Goal: Communication & Community: Answer question/provide support

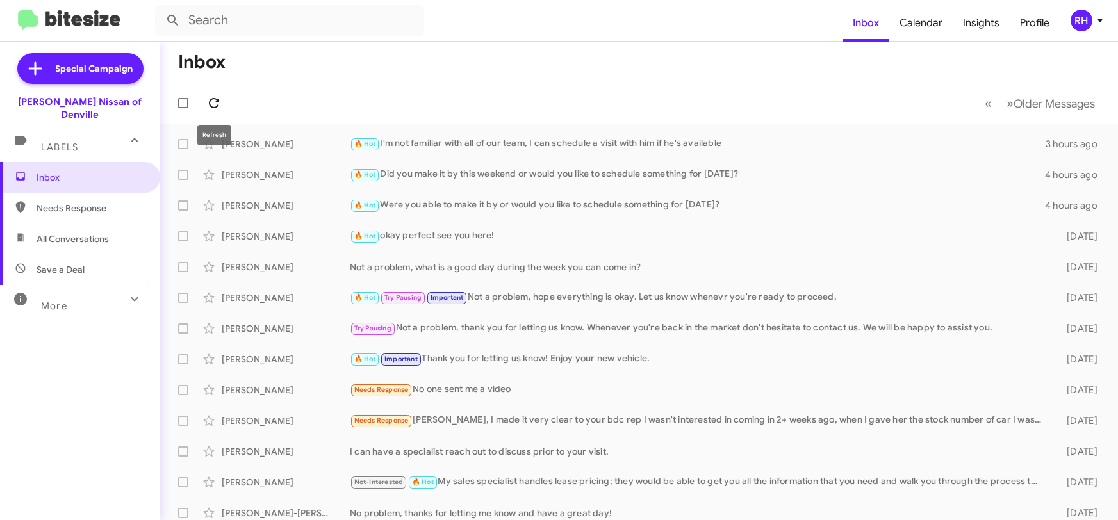
click at [216, 104] on icon at bounding box center [213, 102] width 15 height 15
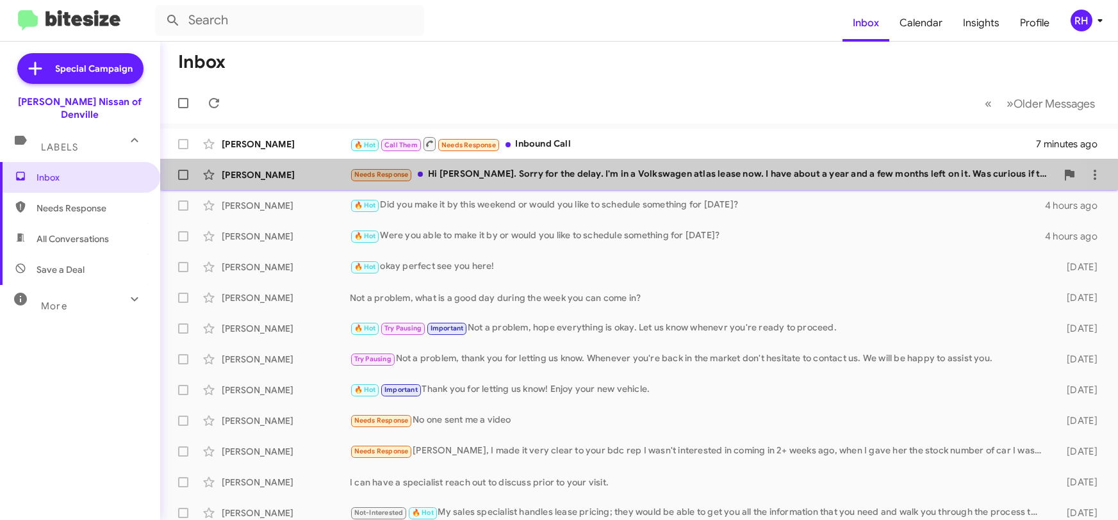
click at [533, 169] on div "Needs Response Hi [PERSON_NAME]. Sorry for the delay. I'm in a Volkswagen atlas…" at bounding box center [703, 174] width 707 height 15
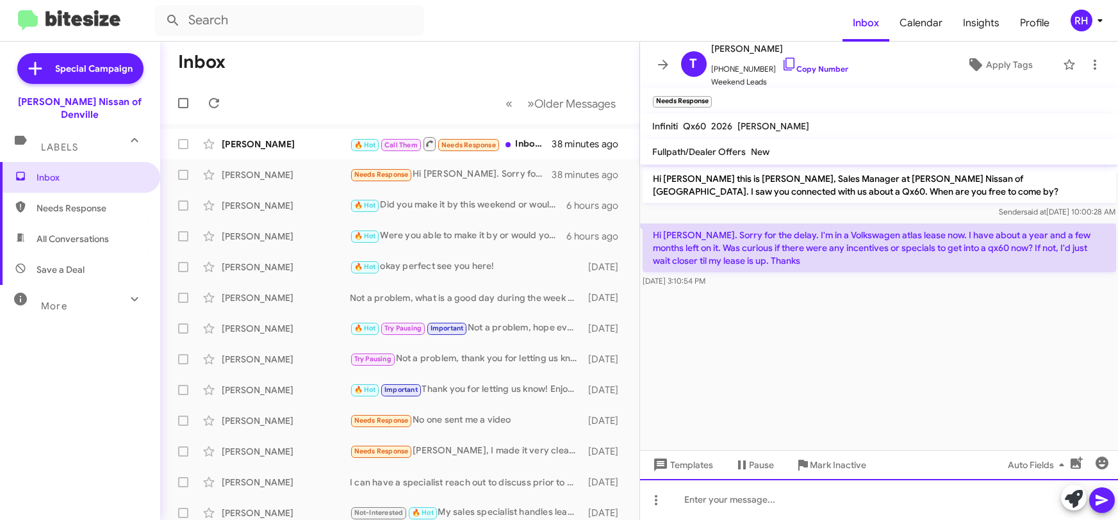
click at [724, 495] on div at bounding box center [879, 499] width 479 height 41
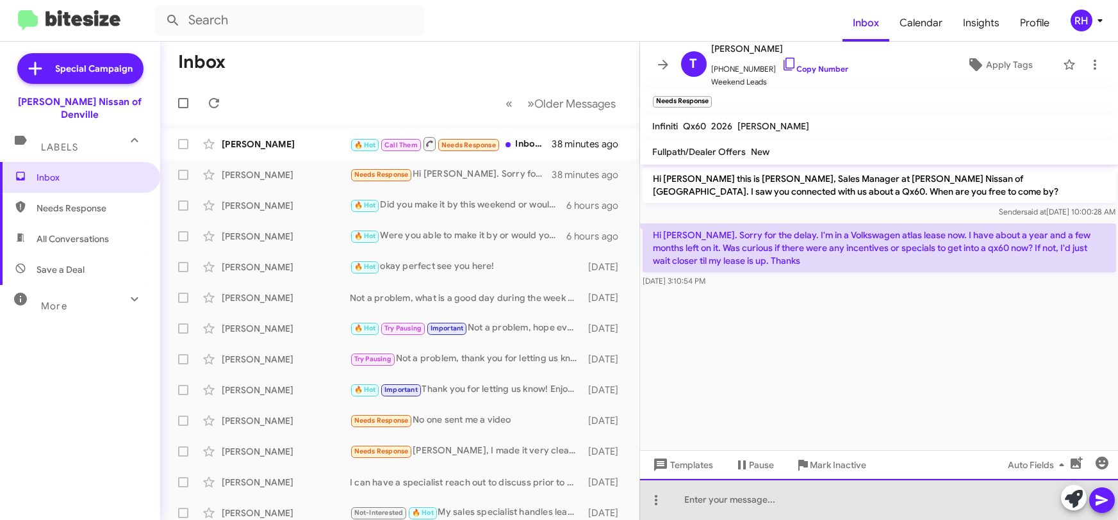
paste div
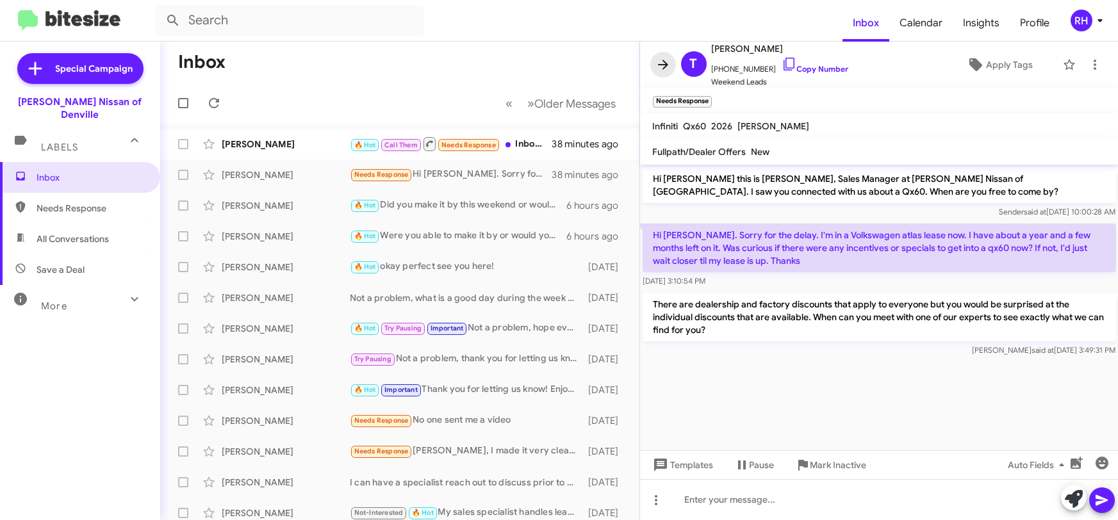
click at [654, 66] on span at bounding box center [663, 64] width 26 height 15
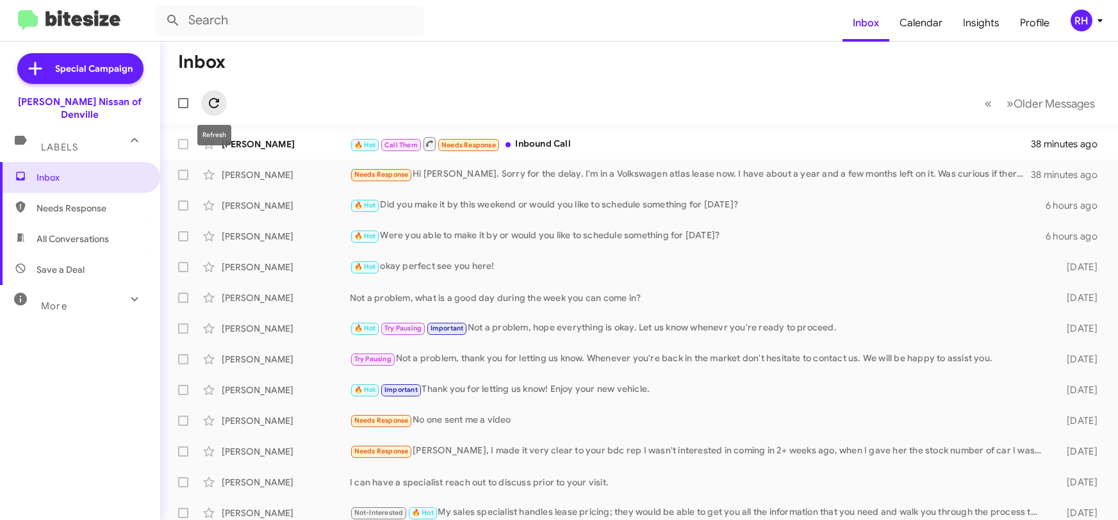
click at [222, 101] on span at bounding box center [214, 102] width 26 height 15
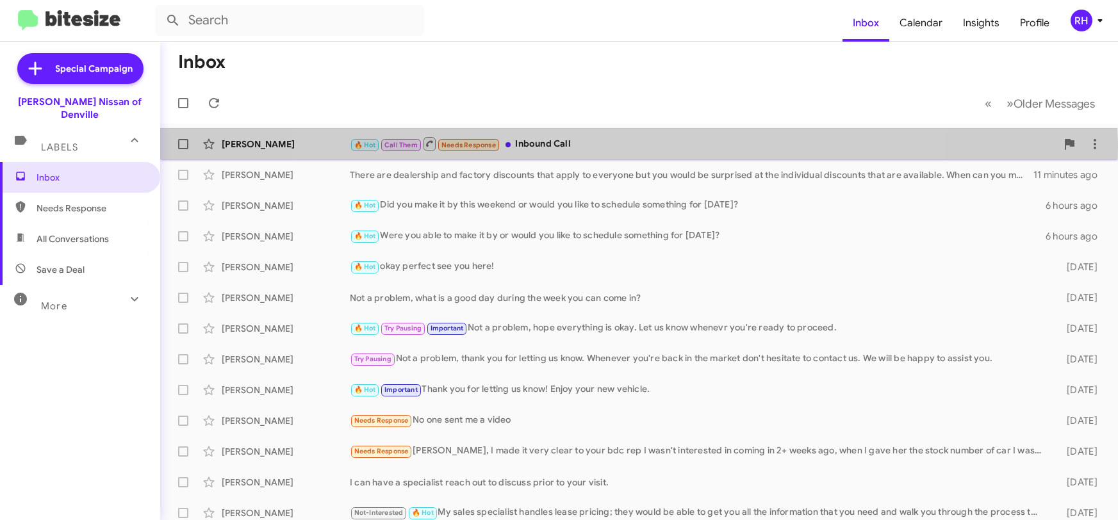
click at [624, 147] on div "🔥 Hot Call Them Needs Response Inbound Call" at bounding box center [703, 144] width 707 height 16
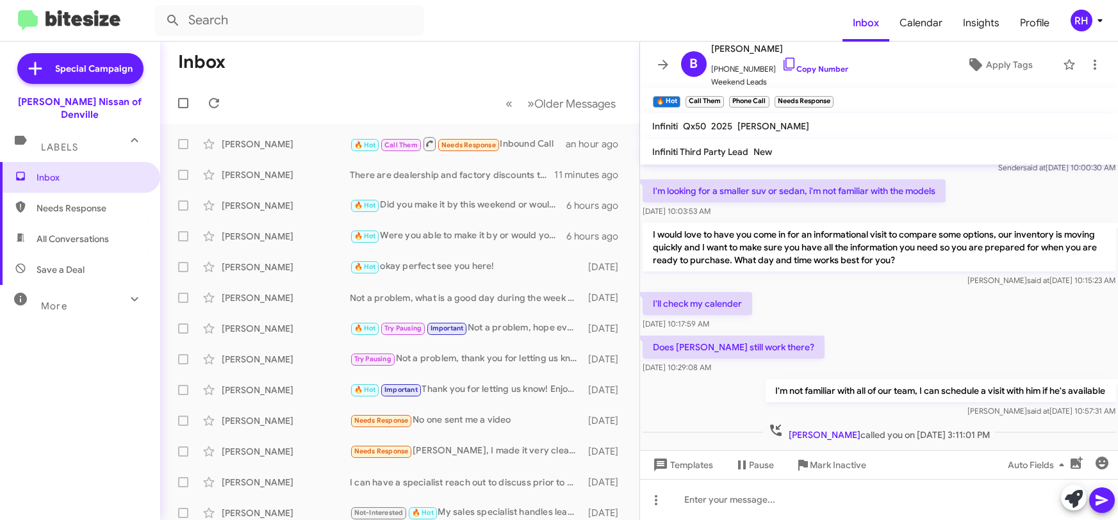
scroll to position [60, 0]
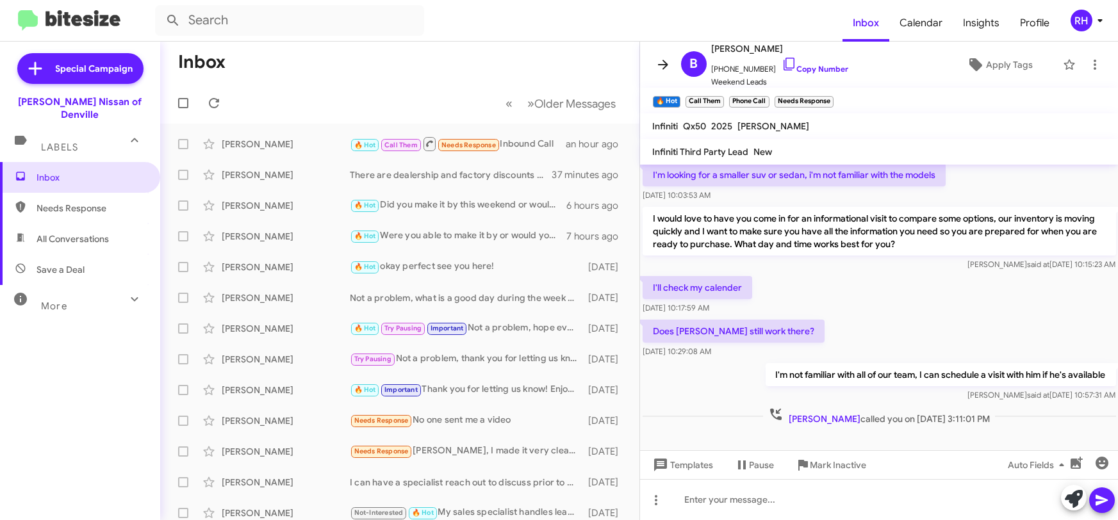
click at [659, 69] on icon at bounding box center [663, 64] width 15 height 15
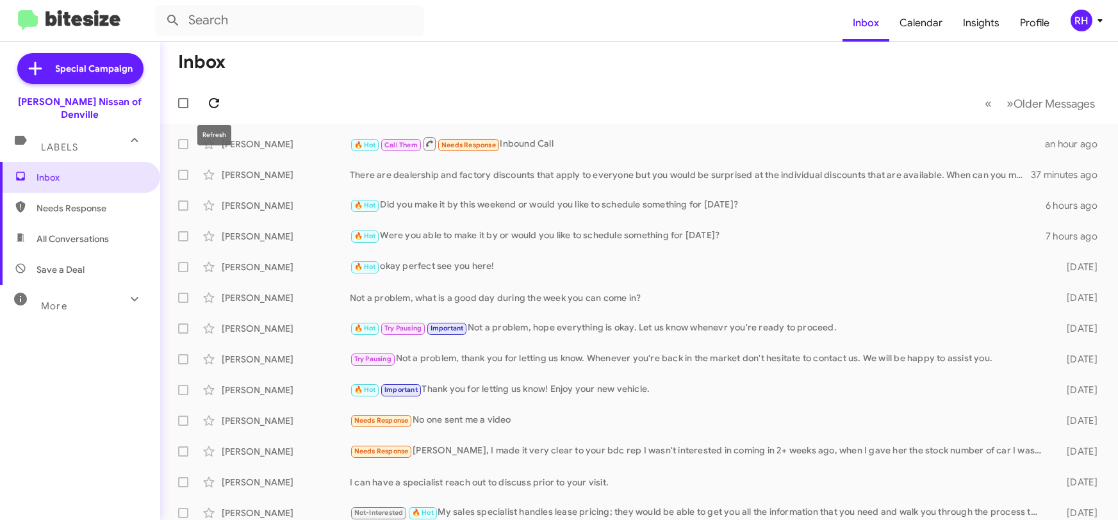
click at [211, 101] on icon at bounding box center [213, 102] width 15 height 15
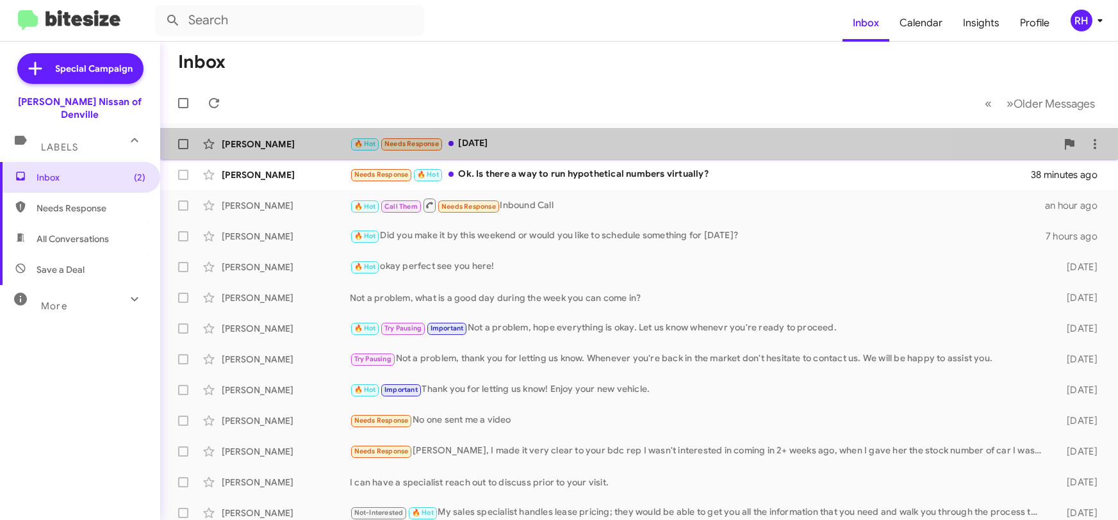
click at [548, 139] on div "🔥 Hot Needs Response [DATE]" at bounding box center [703, 144] width 707 height 15
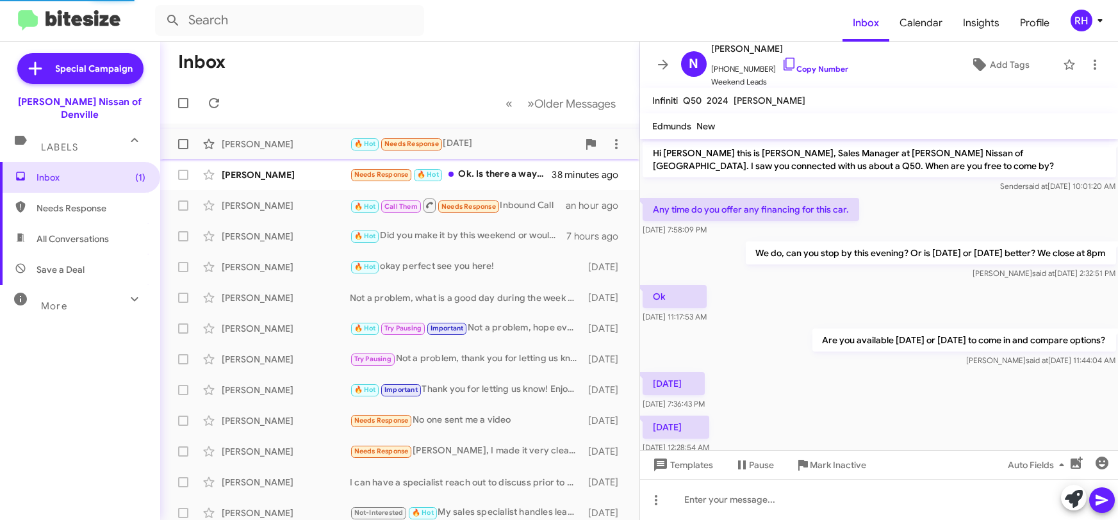
scroll to position [167, 0]
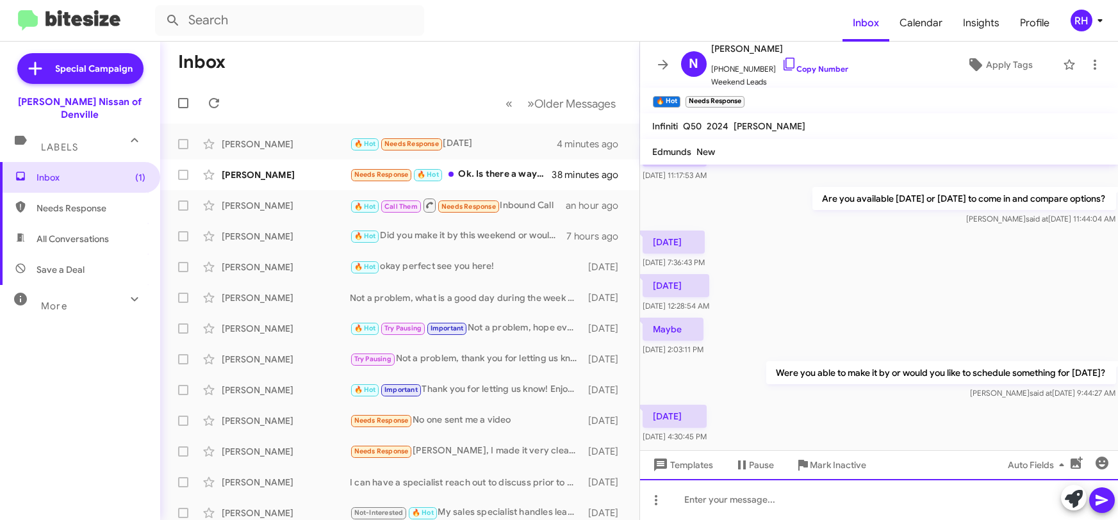
click at [693, 499] on div at bounding box center [879, 499] width 479 height 41
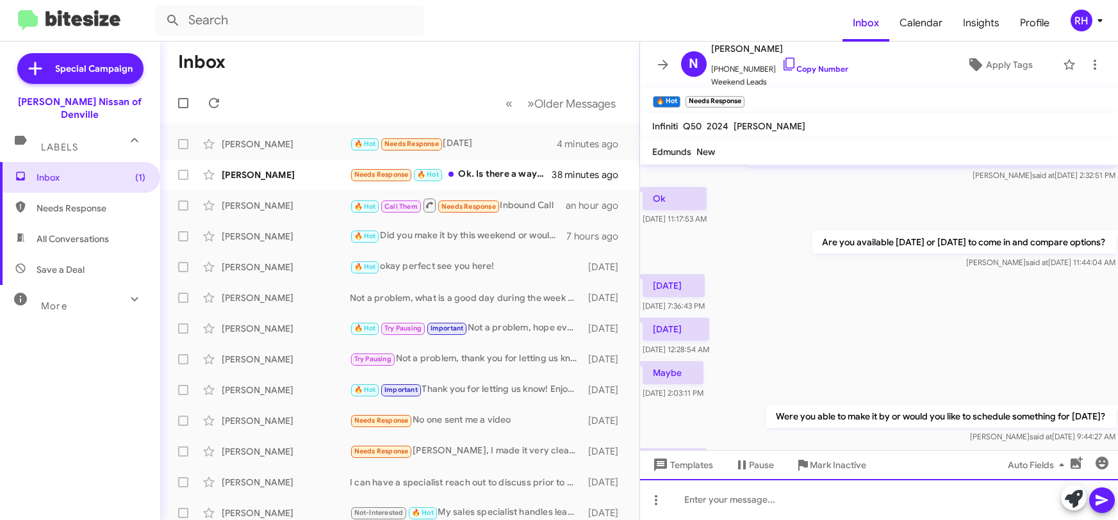
scroll to position [241, 0]
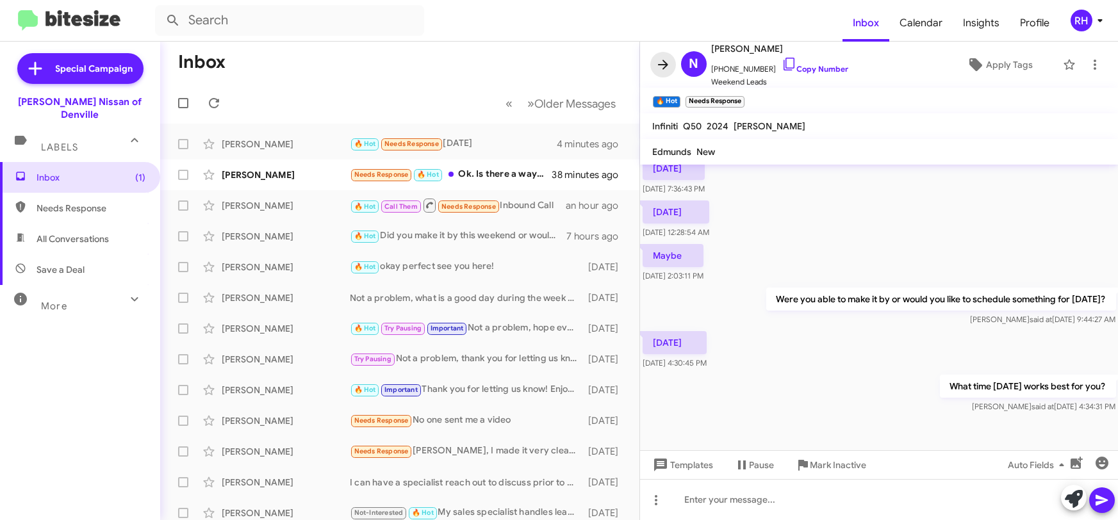
click at [668, 66] on icon at bounding box center [663, 64] width 15 height 15
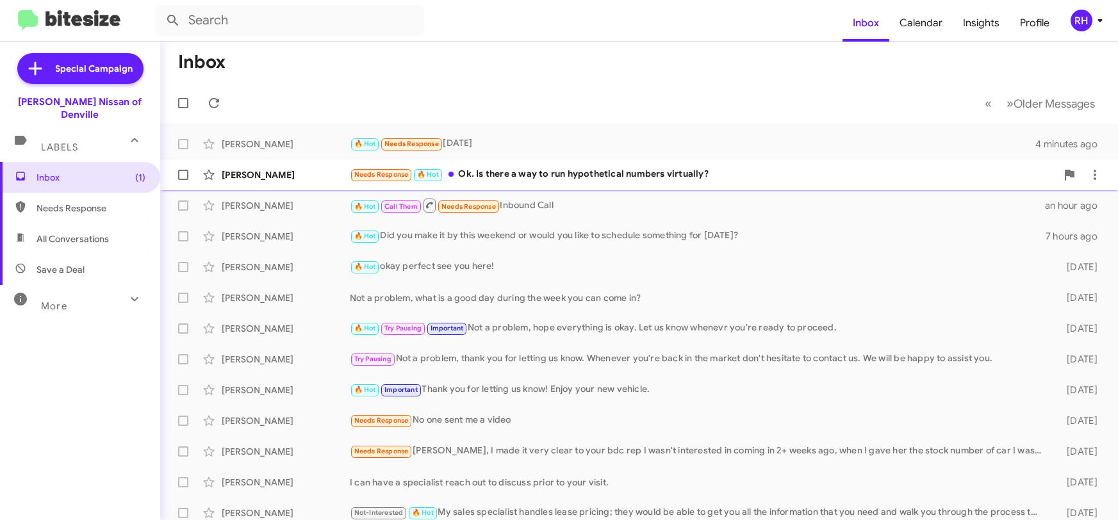
click at [675, 172] on div "Needs Response 🔥 Hot Ok. Is there a way to run hypothetical numbers virtually?" at bounding box center [703, 174] width 707 height 15
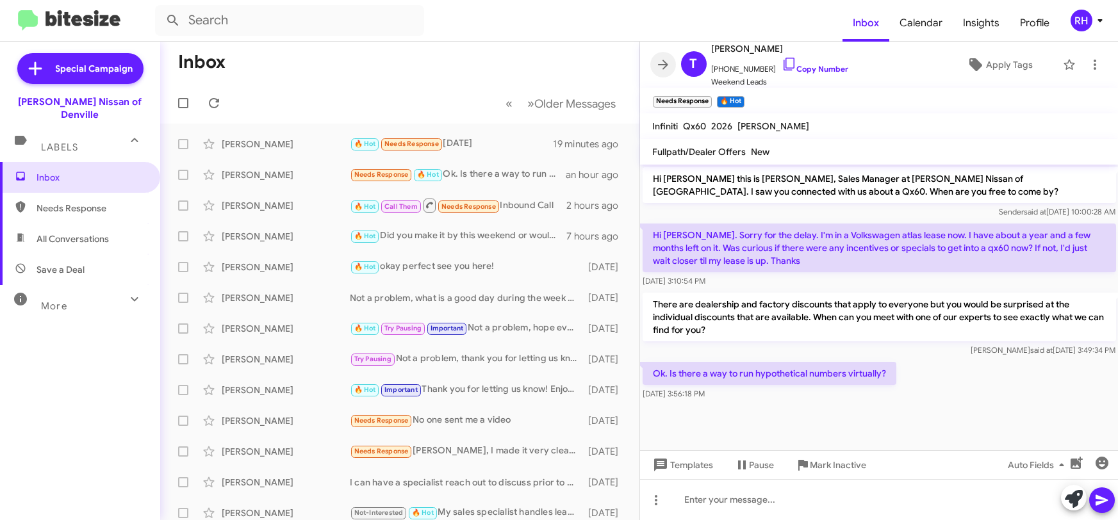
click at [659, 66] on icon at bounding box center [663, 64] width 15 height 15
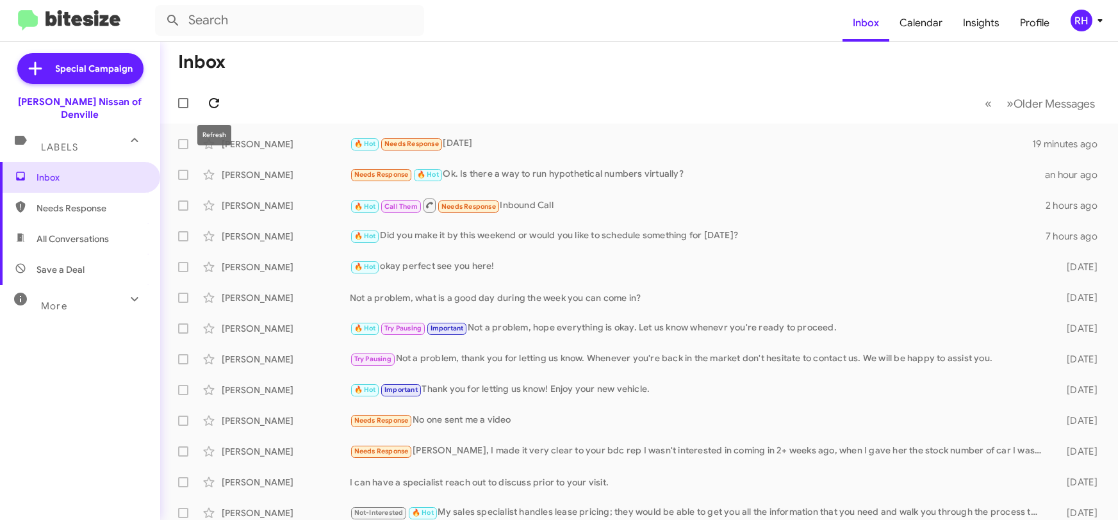
click at [209, 103] on icon at bounding box center [213, 102] width 15 height 15
click at [219, 99] on icon at bounding box center [214, 103] width 10 height 10
click at [215, 102] on icon at bounding box center [213, 102] width 15 height 15
click at [213, 107] on icon at bounding box center [214, 103] width 10 height 10
